Goal: Navigation & Orientation: Find specific page/section

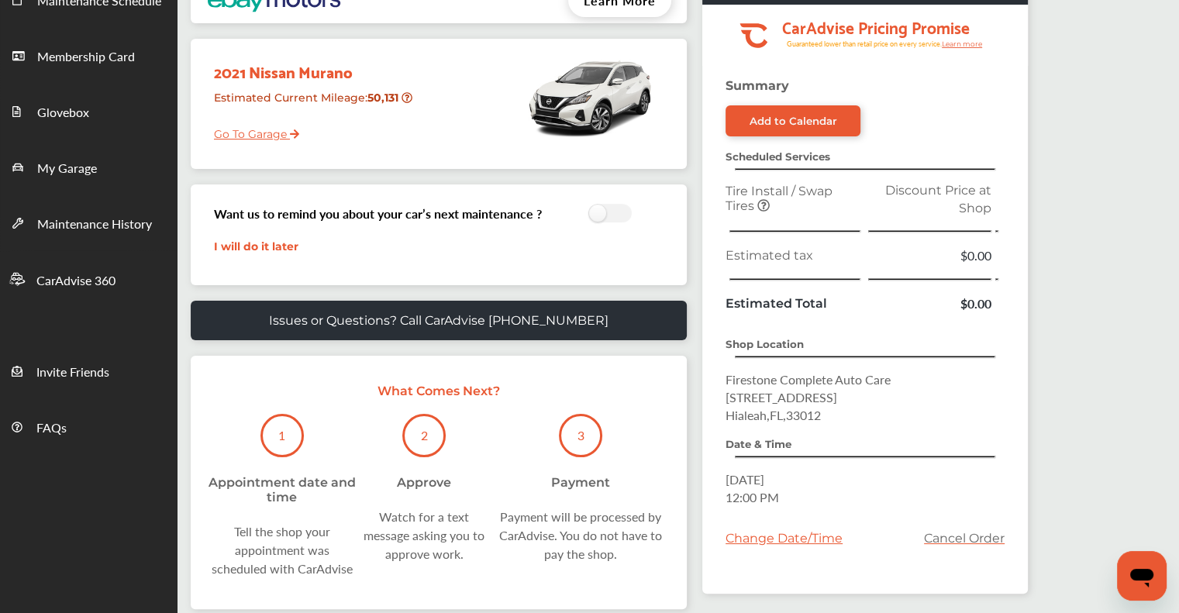
scroll to position [233, 0]
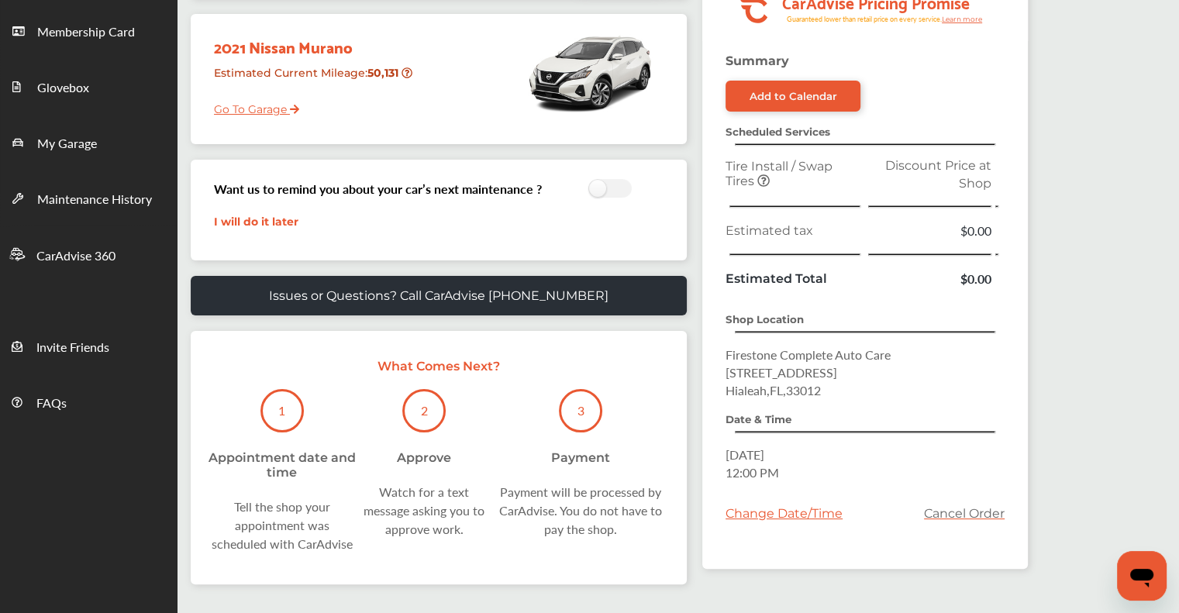
click at [228, 105] on link "Go To Garage" at bounding box center [250, 105] width 97 height 29
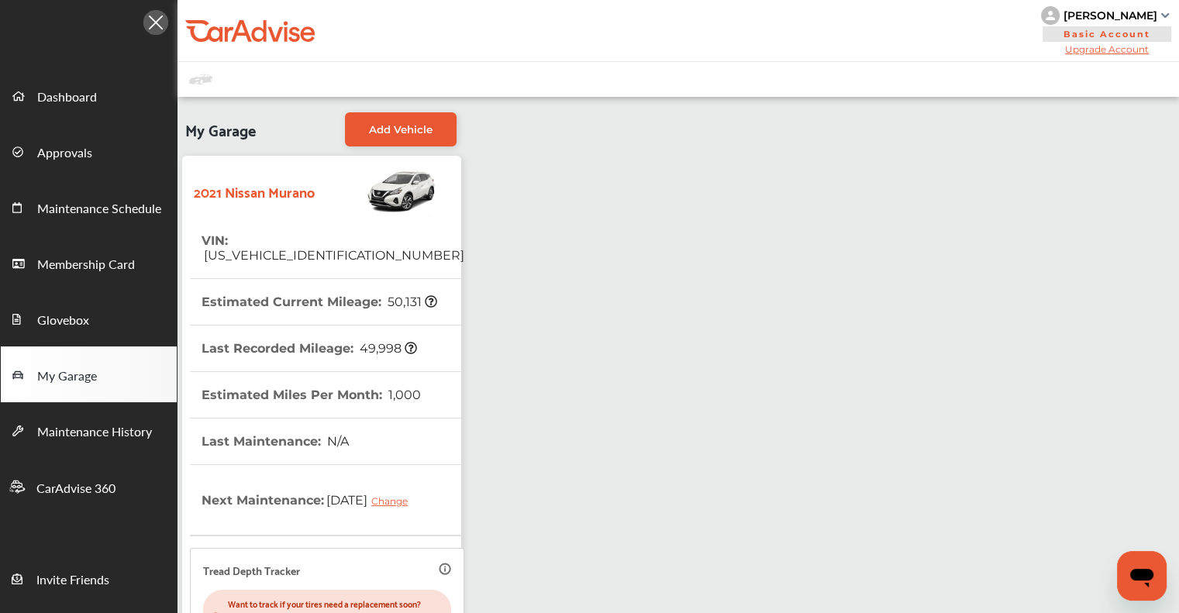
click at [149, 17] on img at bounding box center [155, 22] width 25 height 25
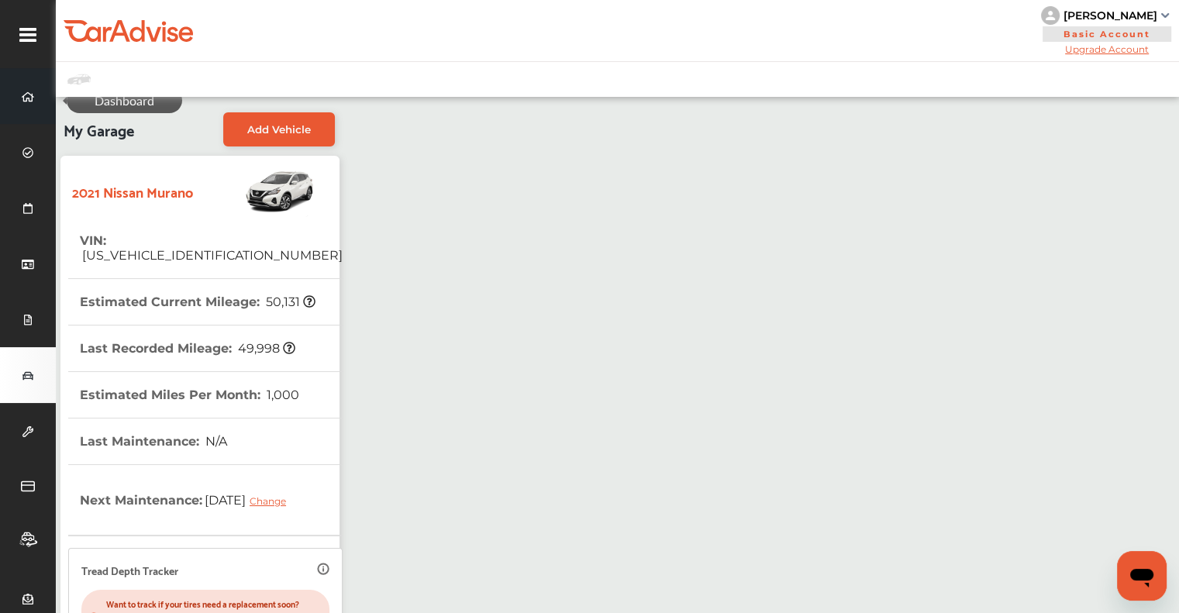
click at [20, 98] on span at bounding box center [28, 96] width 25 height 25
